Goal: Check status: Check status

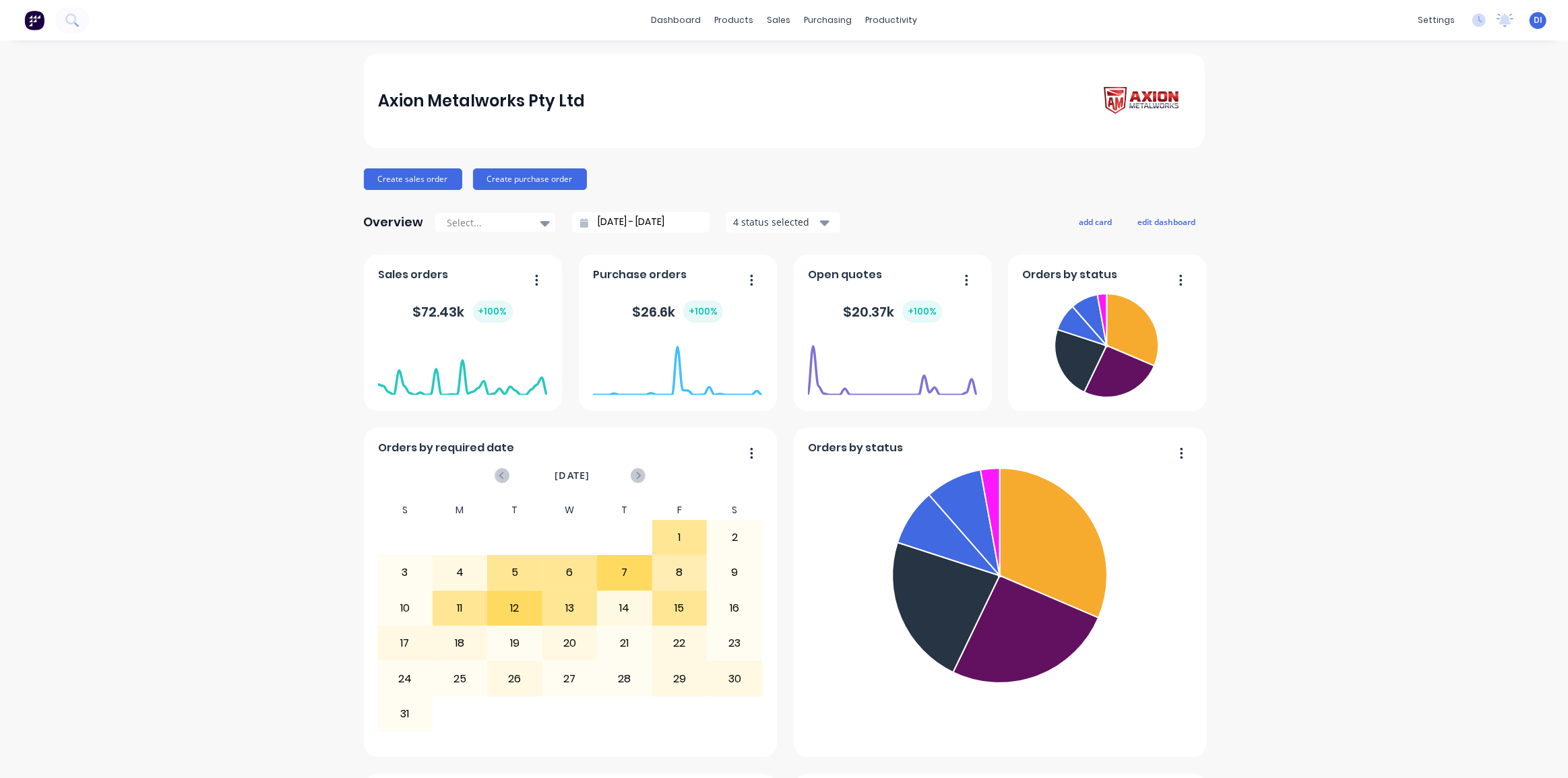
click at [1316, 665] on div "Axion Metalworks Pty Ltd Create sales order Create purchase order Overview Sele…" at bounding box center [784, 751] width 1568 height 1396
click at [1503, 666] on div "Axion Metalworks Pty Ltd Create sales order Create purchase order Overview Sele…" at bounding box center [784, 751] width 1568 height 1396
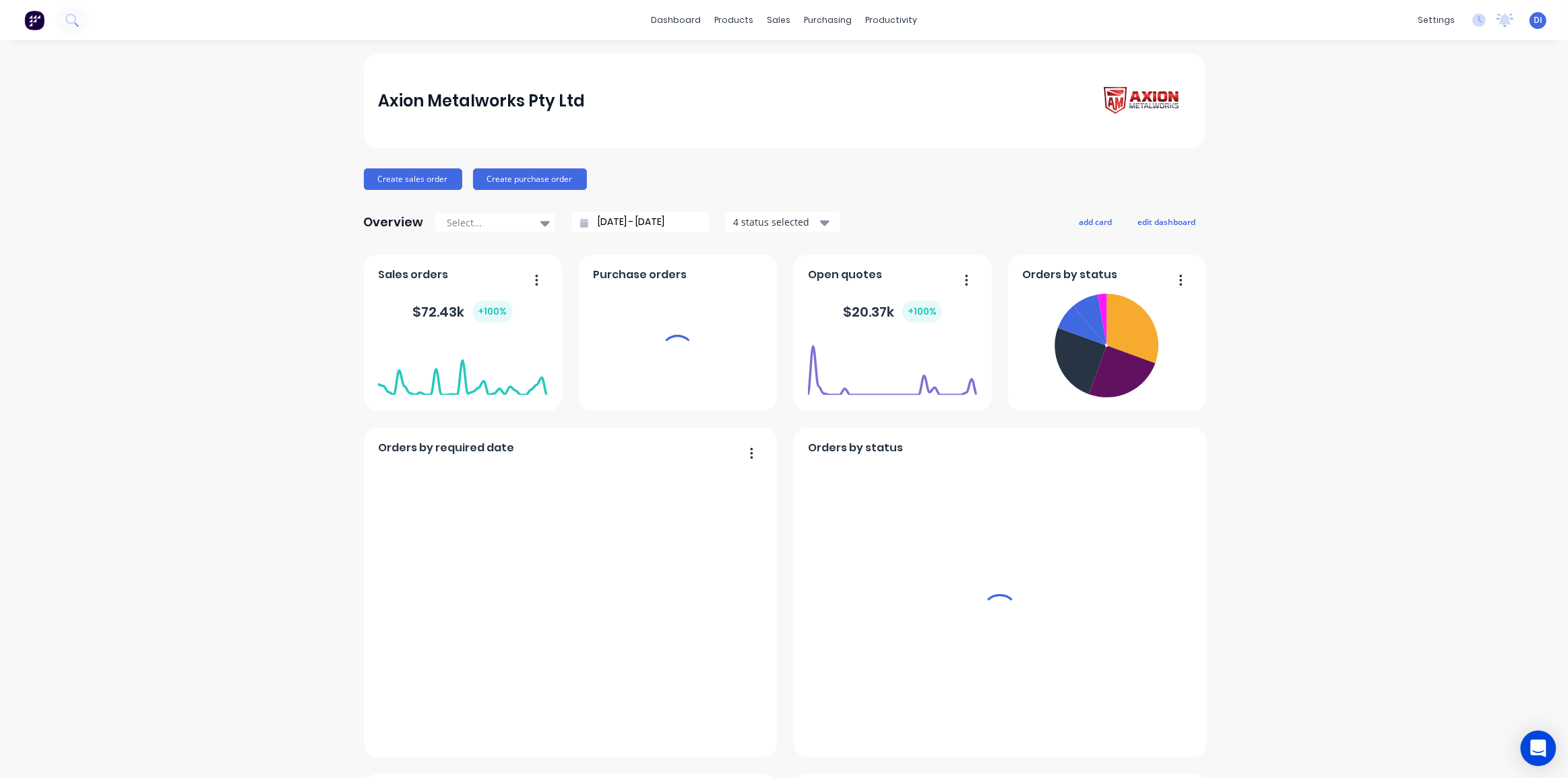
click at [1543, 744] on icon "Open Intercom Messenger" at bounding box center [1537, 748] width 15 height 17
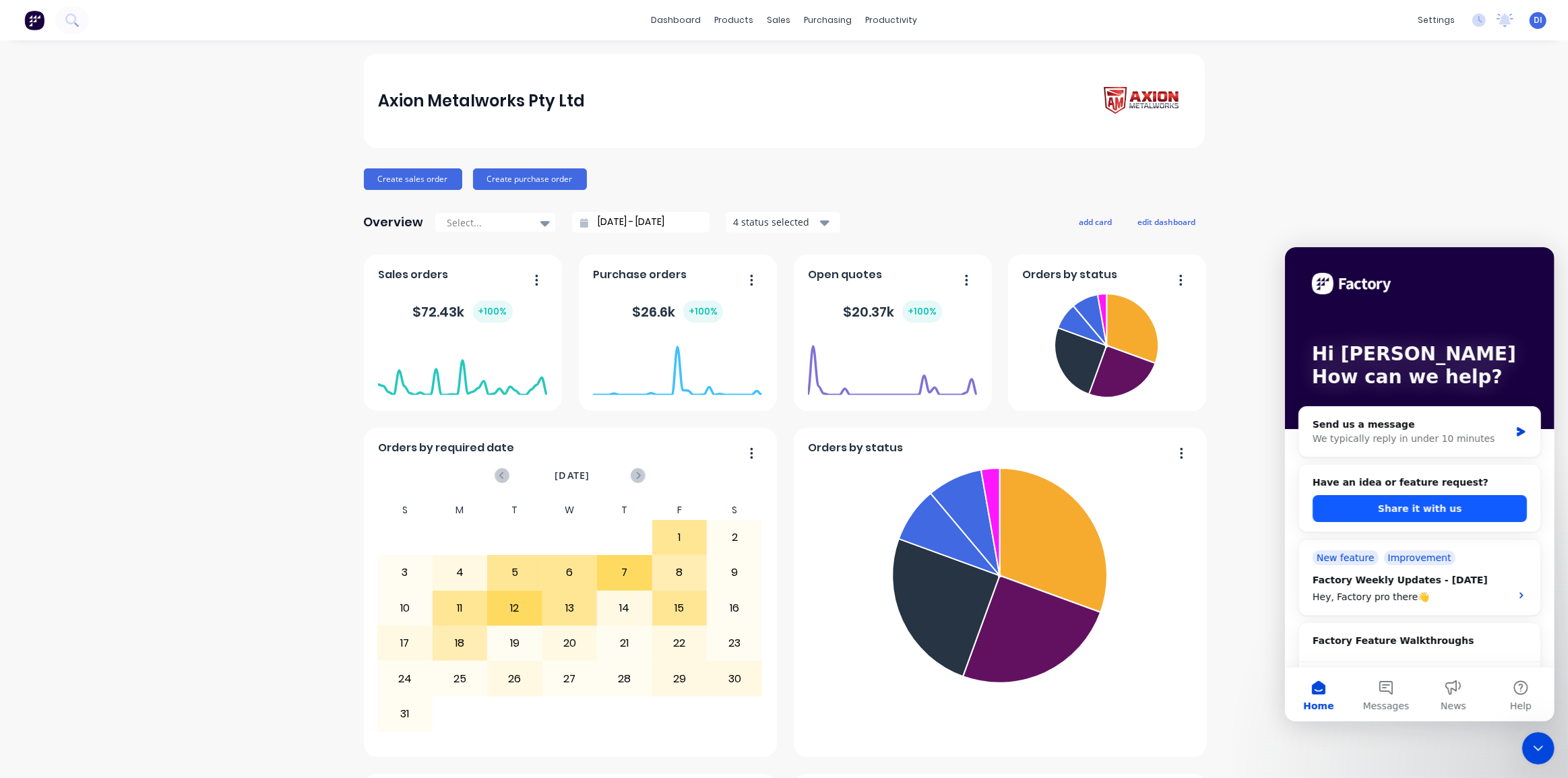
click at [1431, 509] on button "Share it with us" at bounding box center [1418, 508] width 214 height 27
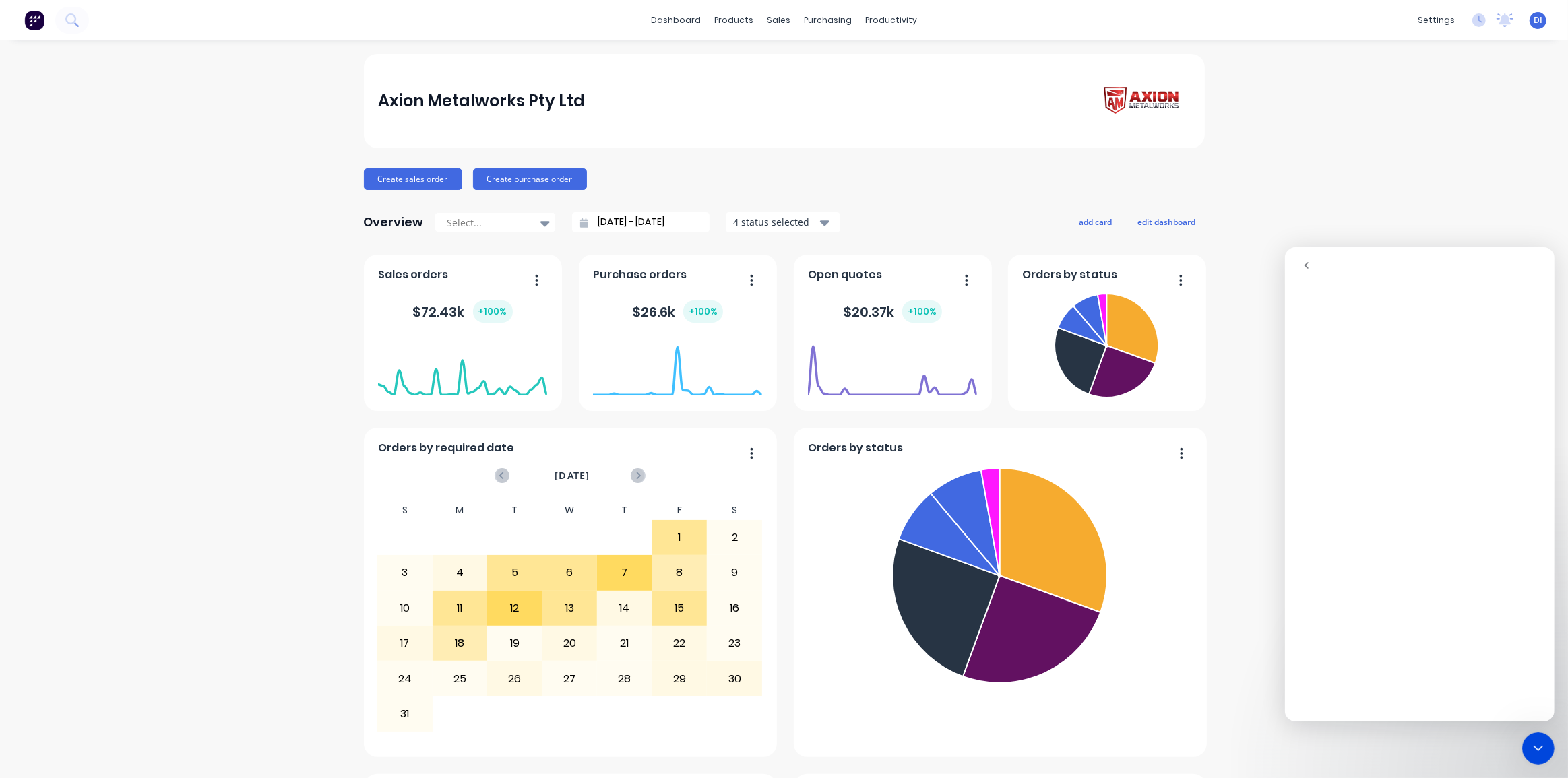
click at [1339, 190] on div "Axion Metalworks Pty Ltd Create sales order Create purchase order Overview Sele…" at bounding box center [784, 751] width 1568 height 1396
click at [1298, 275] on button "go back" at bounding box center [1305, 265] width 25 height 25
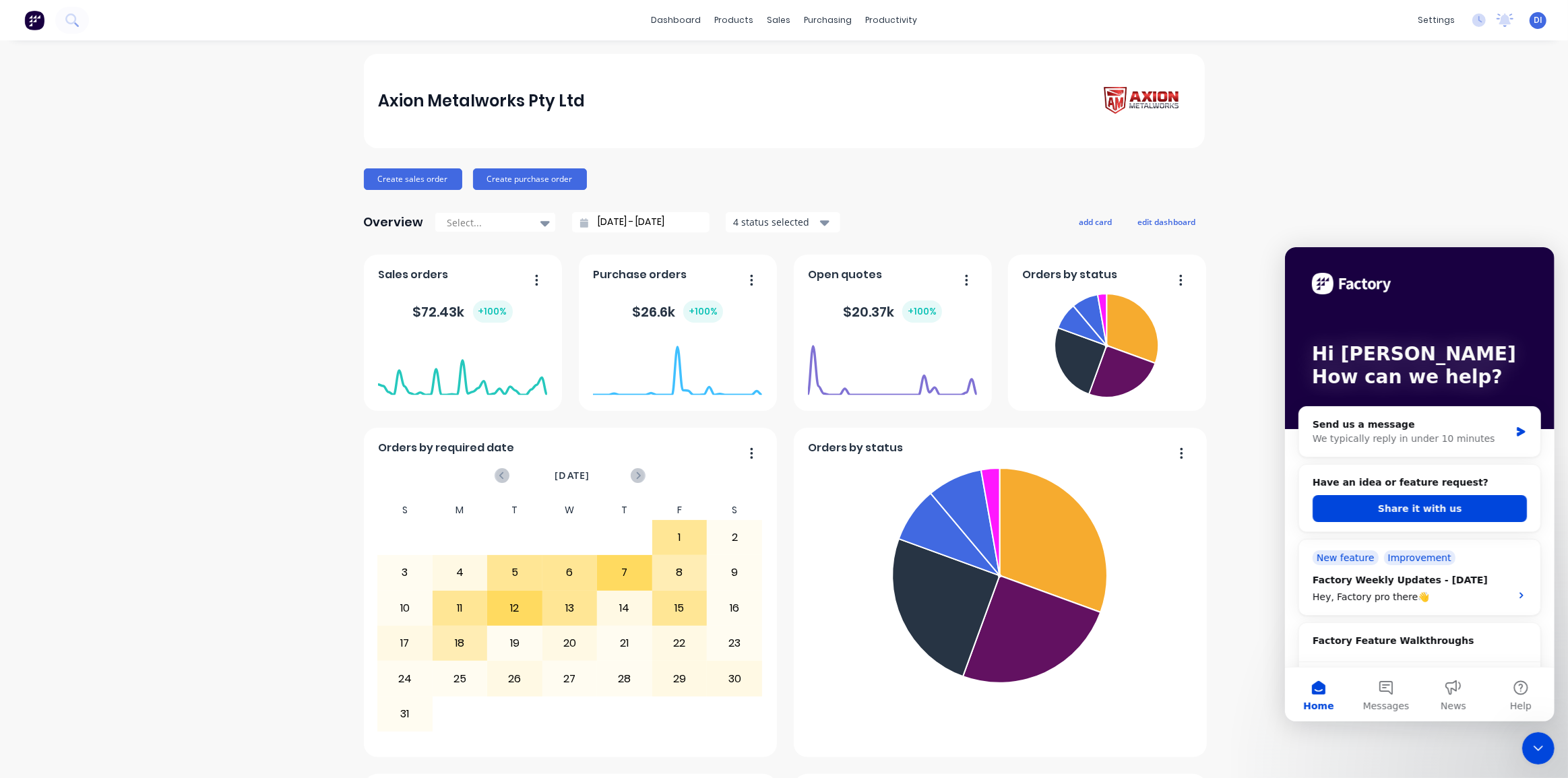
click at [1317, 189] on div "Axion Metalworks Pty Ltd Create sales order Create purchase order Overview Sele…" at bounding box center [784, 751] width 1568 height 1396
click at [1313, 151] on div "Axion Metalworks Pty Ltd Create sales order Create purchase order Overview Sele…" at bounding box center [784, 751] width 1568 height 1396
click at [1219, 551] on div "Axion Metalworks Pty Ltd Create sales order Create purchase order Overview Sele…" at bounding box center [784, 751] width 1568 height 1396
click at [1421, 159] on div "Axion Metalworks Pty Ltd Create sales order Create purchase order Overview Sele…" at bounding box center [784, 751] width 1568 height 1396
click at [1253, 397] on div "Axion Metalworks Pty Ltd Create sales order Create purchase order Overview Sele…" at bounding box center [784, 751] width 1568 height 1396
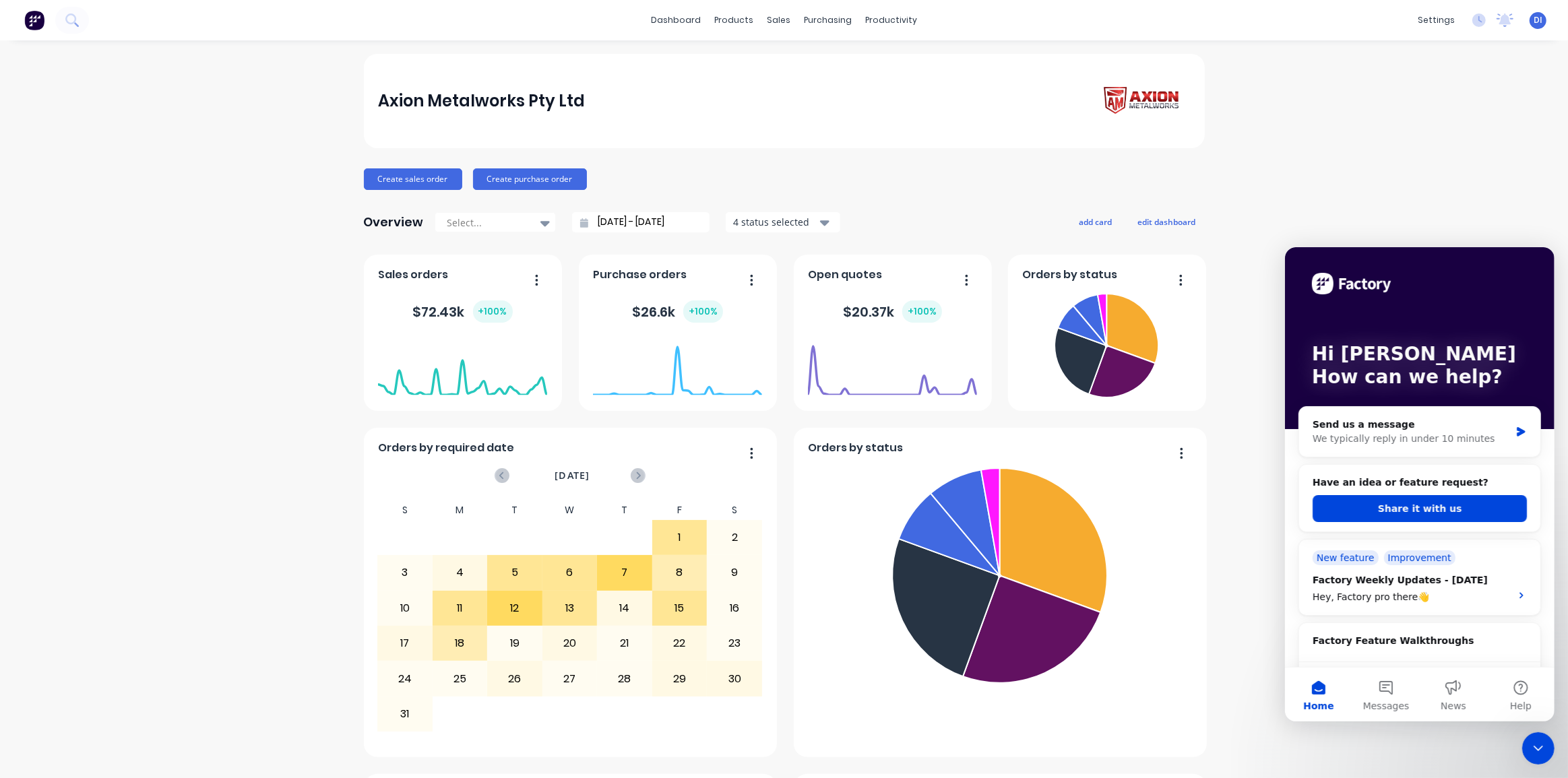
click at [1242, 277] on div "Axion Metalworks Pty Ltd Create sales order Create purchase order Overview Sele…" at bounding box center [784, 751] width 1568 height 1396
drag, startPoint x: 1367, startPoint y: 123, endPoint x: 1454, endPoint y: 241, distance: 146.6
click at [1367, 123] on div "Axion Metalworks Pty Ltd Create sales order Create purchase order Overview Sele…" at bounding box center [784, 751] width 1568 height 1396
click at [1269, 106] on div "Axion Metalworks Pty Ltd Create sales order Create purchase order Overview Sele…" at bounding box center [784, 751] width 1568 height 1396
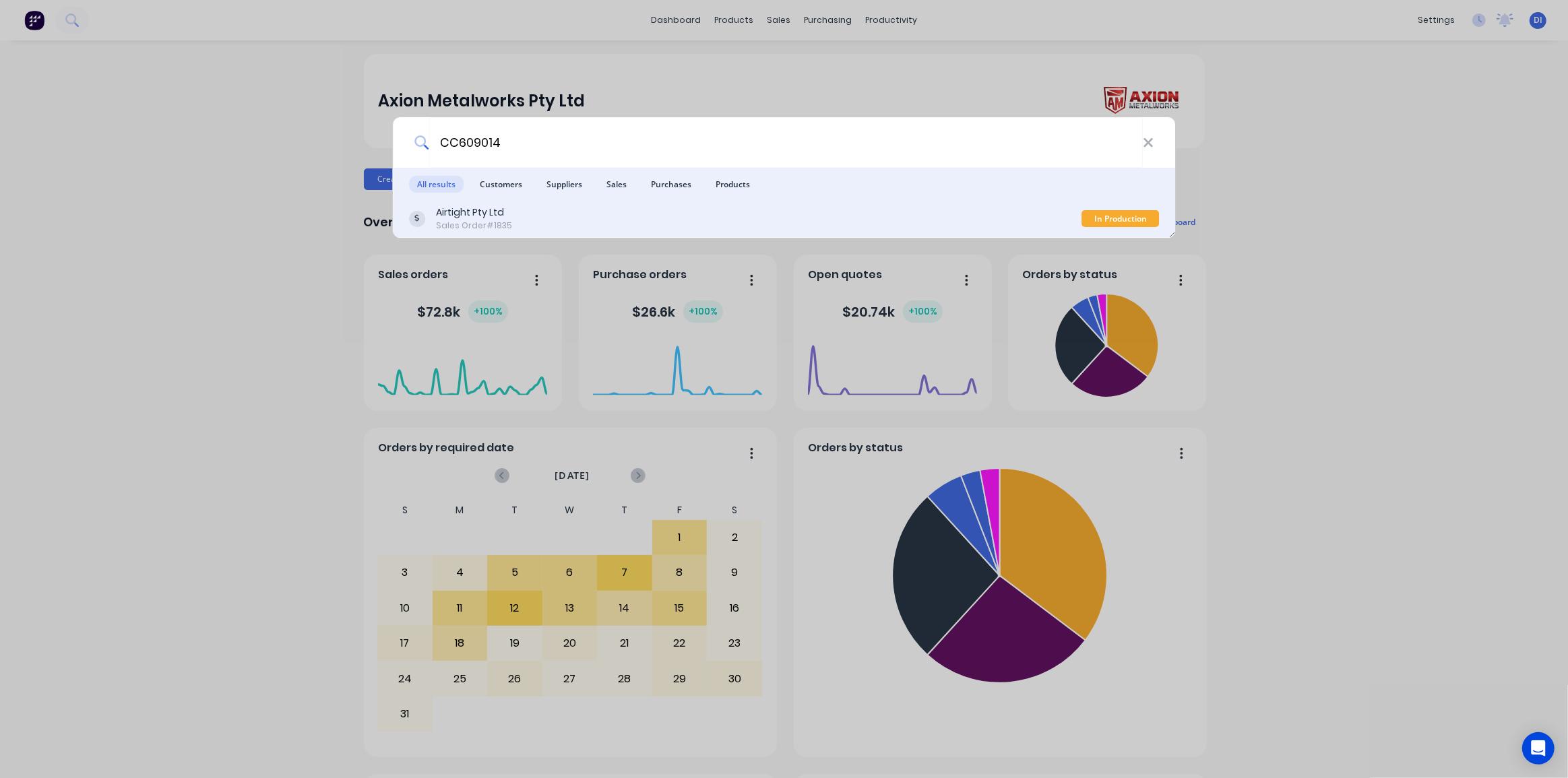
type input "CC609014"
click at [632, 218] on div "Airtight Pty Ltd Sales Order #1835" at bounding box center [745, 219] width 673 height 26
